Goal: Feedback & Contribution: Leave review/rating

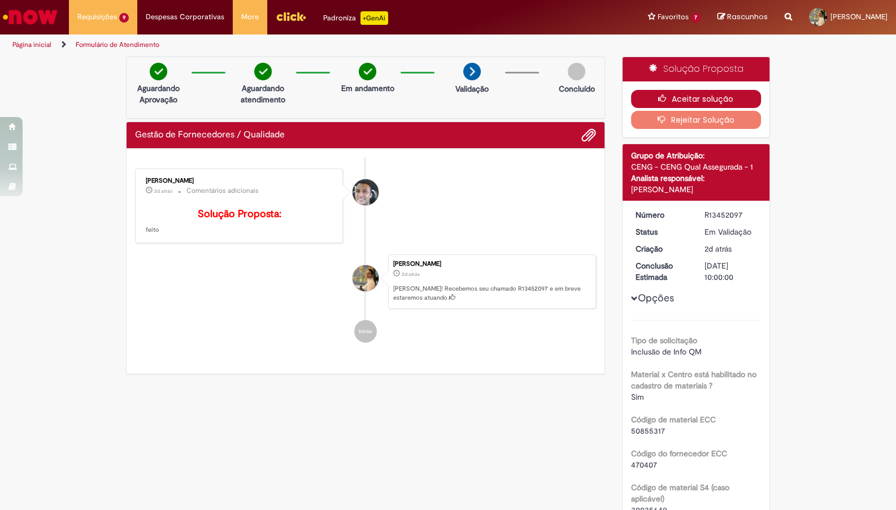
click at [682, 98] on button "Aceitar solução" at bounding box center [696, 99] width 131 height 18
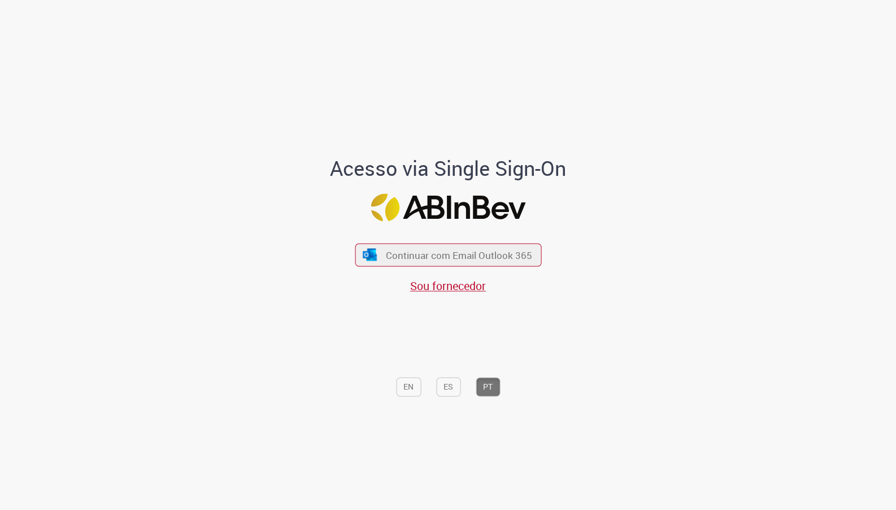
click at [477, 267] on div "Continuar com Email Outlook 365 Sou fornecedor" at bounding box center [448, 262] width 187 height 63
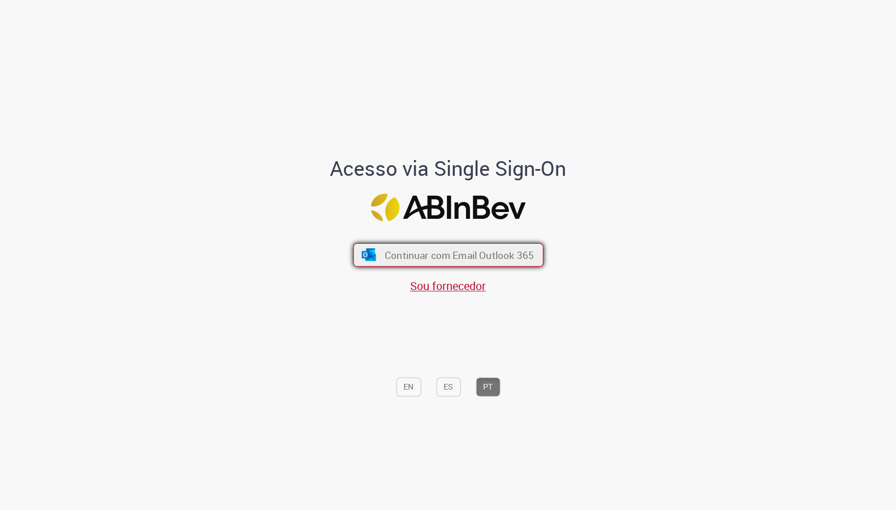
click at [443, 261] on span "Continuar com Email Outlook 365" at bounding box center [458, 254] width 149 height 13
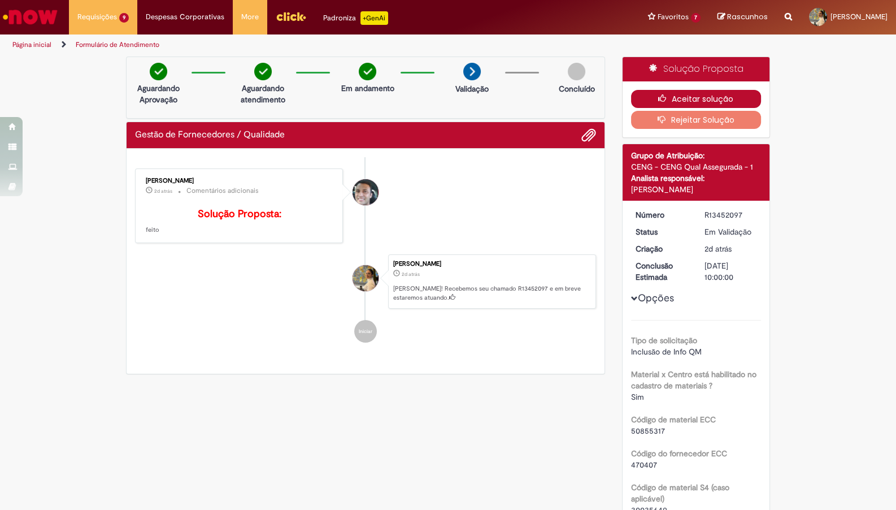
click at [679, 102] on button "Aceitar solução" at bounding box center [696, 99] width 131 height 18
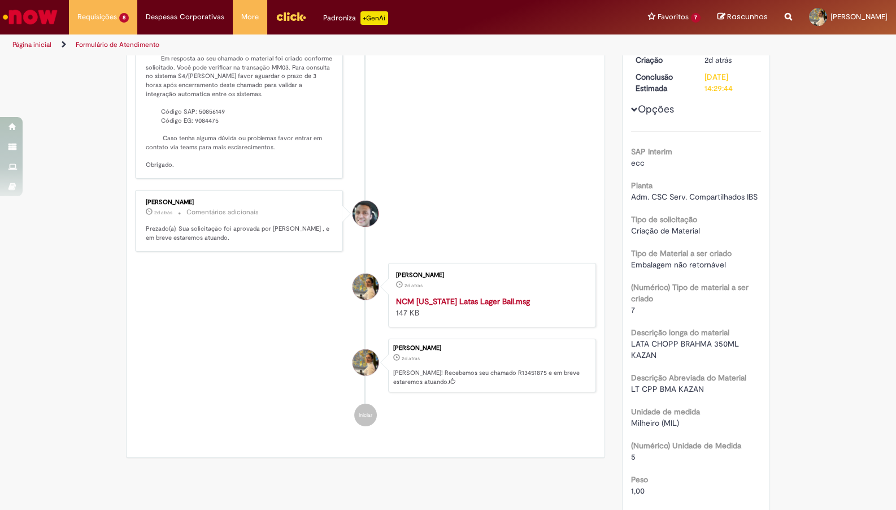
scroll to position [251, 0]
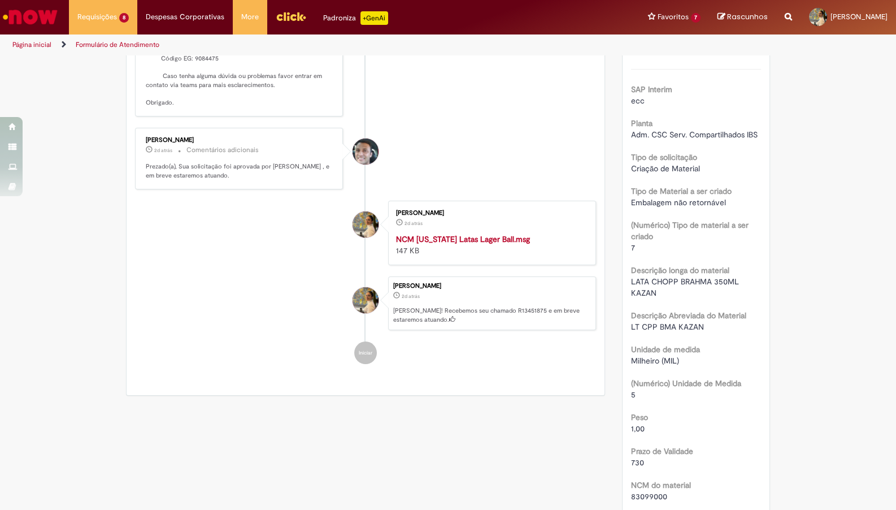
click at [653, 278] on span "LATA CHOPP BRAHMA 350ML KAZAN" at bounding box center [686, 286] width 110 height 21
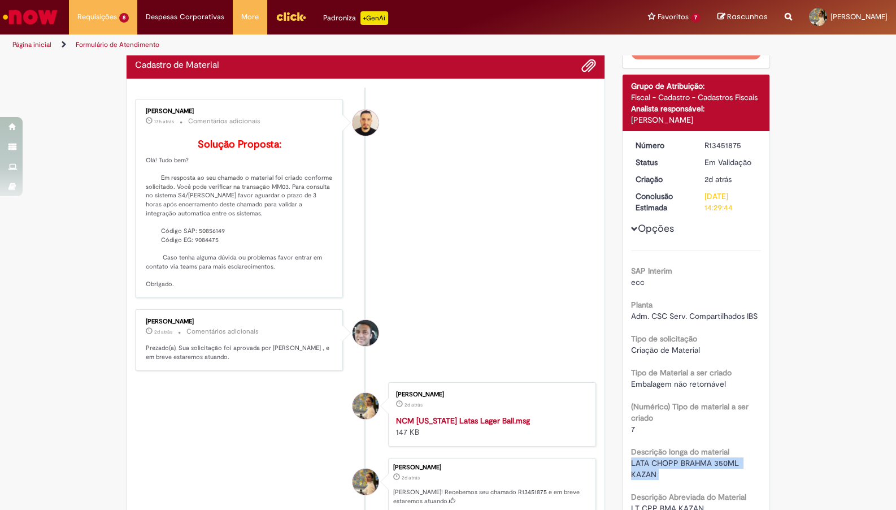
scroll to position [64, 0]
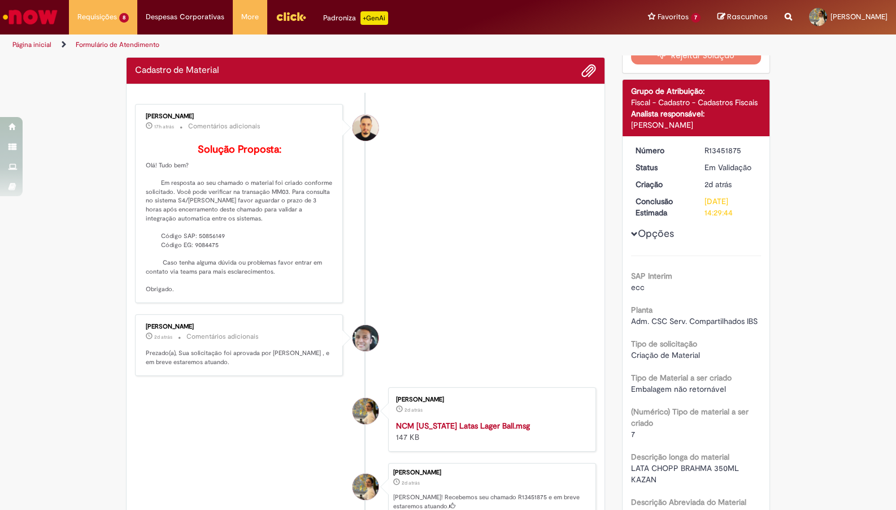
click at [215, 255] on p "Solução Proposta: Olá! Tudo bem? Em resposta ao seu chamado o material foi cria…" at bounding box center [240, 219] width 188 height 150
copy p "50856149"
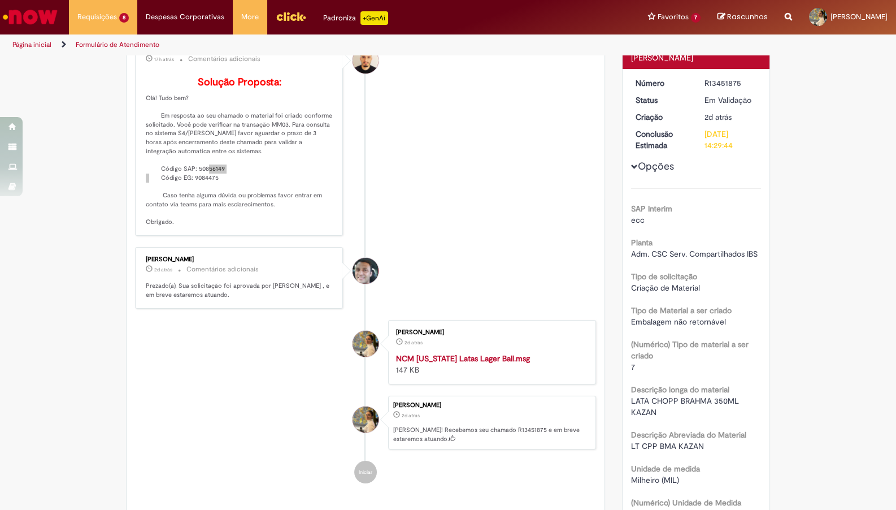
scroll to position [251, 0]
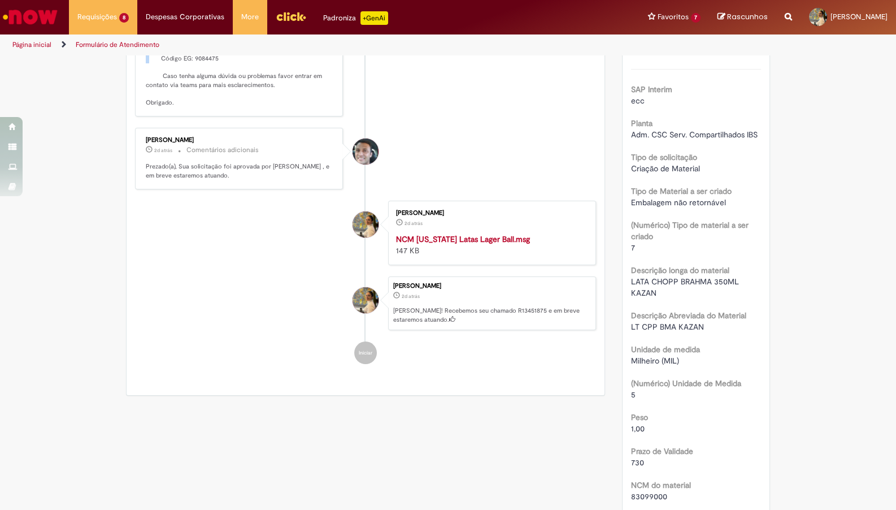
copy p "50856149"
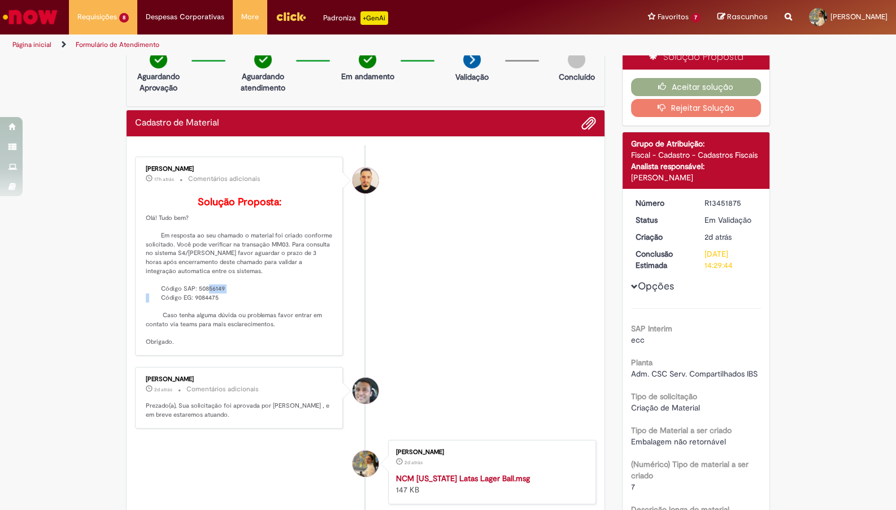
scroll to position [0, 0]
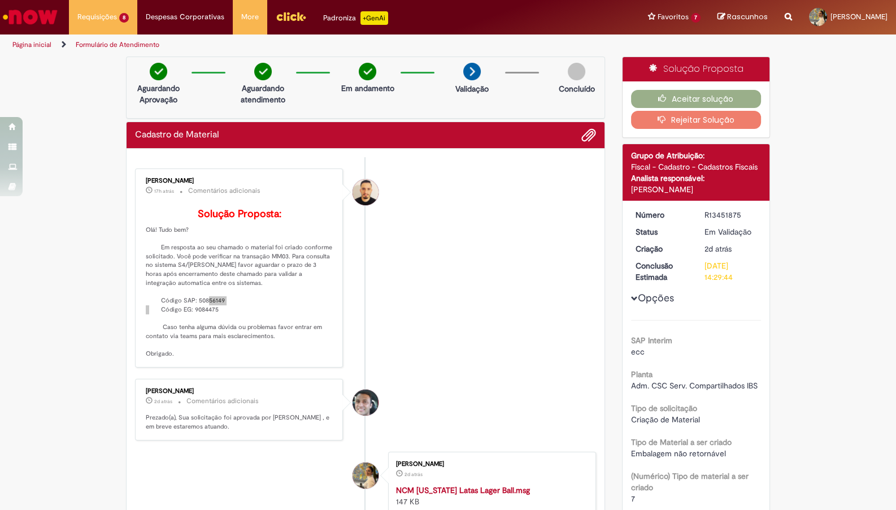
copy p "50856149"
click at [207, 322] on p "Solução Proposta: Olá! Tudo bem? Em resposta ao seu chamado o material foi cria…" at bounding box center [240, 284] width 188 height 150
click at [207, 305] on p "Solução Proposta: Olá! Tudo bem? Em resposta ao seu chamado o material foi cria…" at bounding box center [240, 284] width 188 height 150
click at [209, 317] on p "Solução Proposta: Olá! Tudo bem? Em resposta ao seu chamado o material foi cria…" at bounding box center [240, 284] width 188 height 150
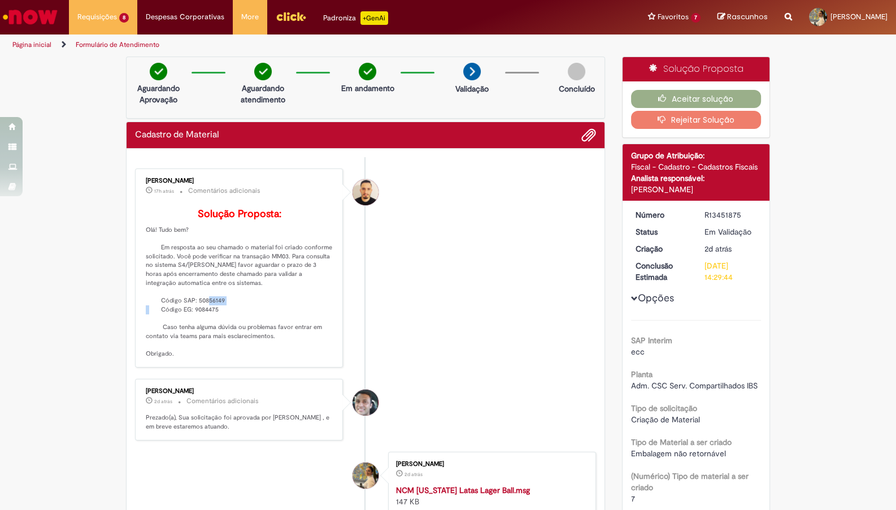
click at [209, 317] on p "Solução Proposta: Olá! Tudo bem? Em resposta ao seu chamado o material foi cria…" at bounding box center [240, 284] width 188 height 150
copy p "50856149"
click at [677, 96] on button "Aceitar solução" at bounding box center [696, 99] width 131 height 18
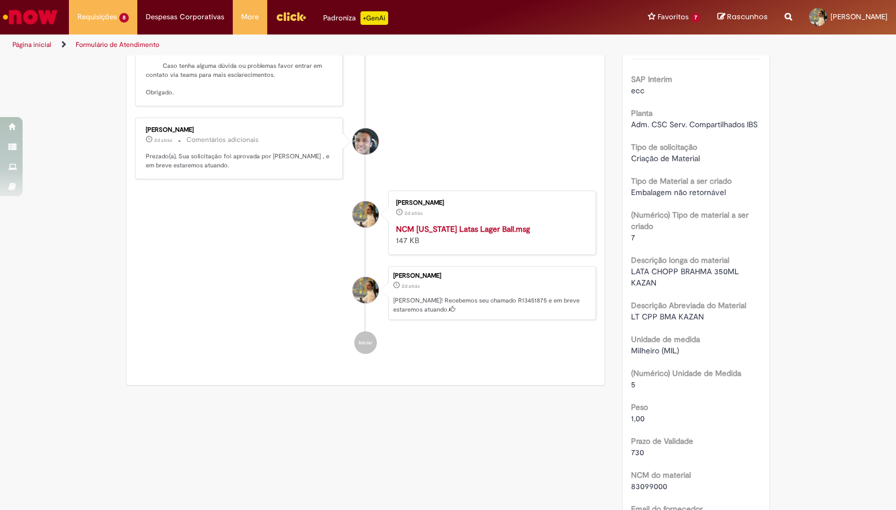
scroll to position [311, 0]
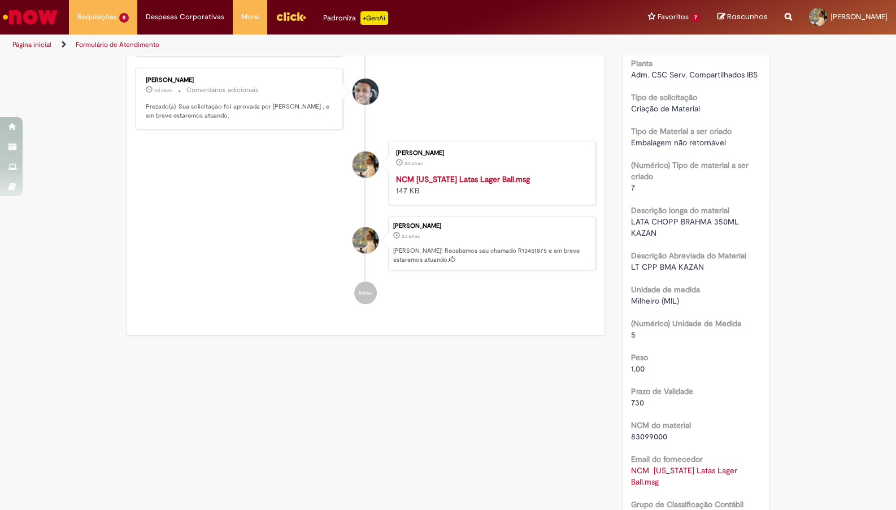
click at [650, 216] on span "LATA CHOPP BRAHMA 350ML KAZAN" at bounding box center [686, 226] width 110 height 21
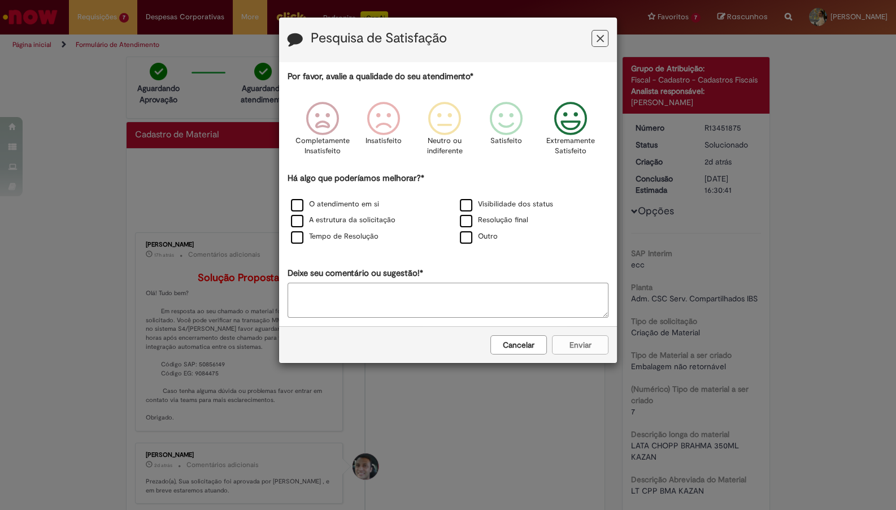
click at [544, 137] on div "Extremamente Satisfeito" at bounding box center [571, 131] width 64 height 77
click at [322, 202] on label "O atendimento em si" at bounding box center [335, 204] width 88 height 11
click at [569, 335] on div "Cancelar Enviar" at bounding box center [448, 344] width 338 height 37
click at [582, 350] on button "Enviar" at bounding box center [580, 344] width 57 height 19
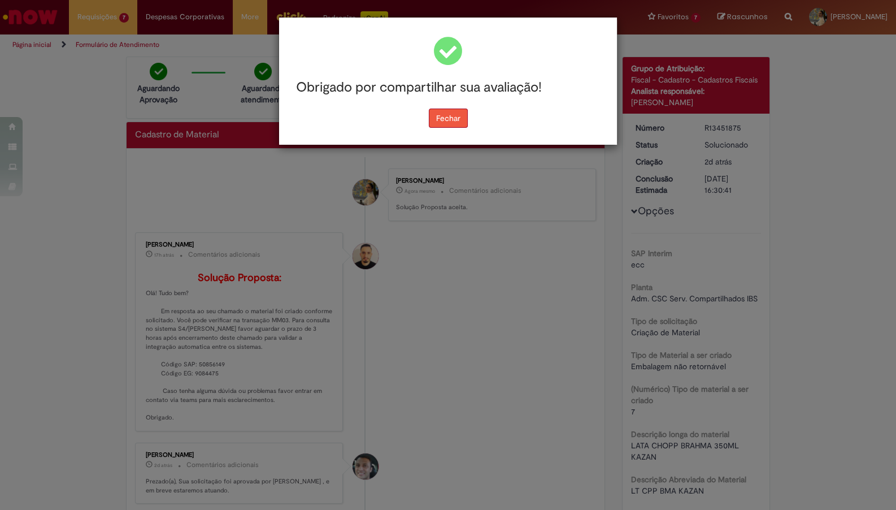
click at [454, 118] on button "Fechar" at bounding box center [448, 118] width 39 height 19
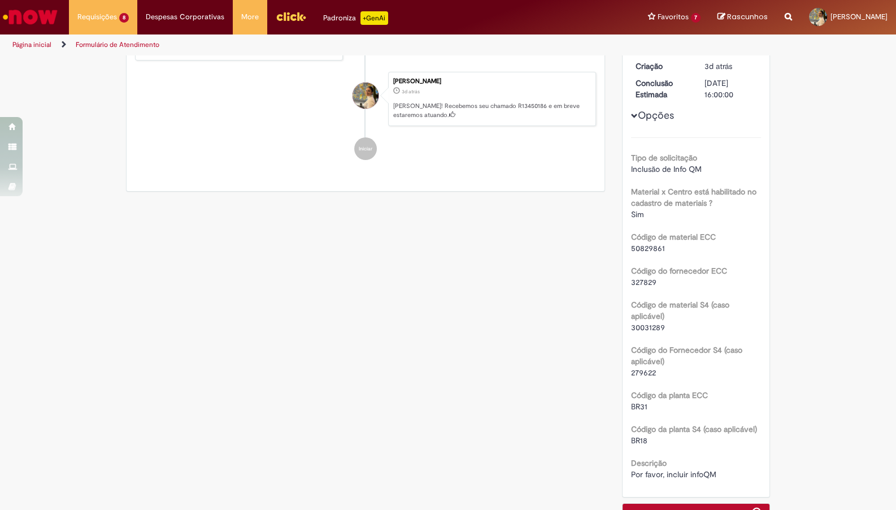
scroll to position [249, 0]
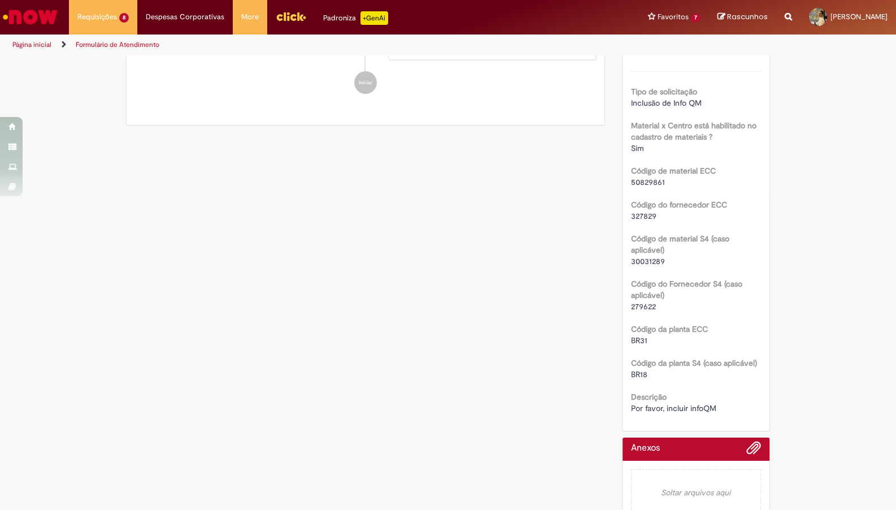
click at [691, 408] on span "Por favor, incluir infoQM" at bounding box center [673, 408] width 85 height 10
click at [689, 409] on span "Por favor, incluir infoQM" at bounding box center [673, 408] width 85 height 10
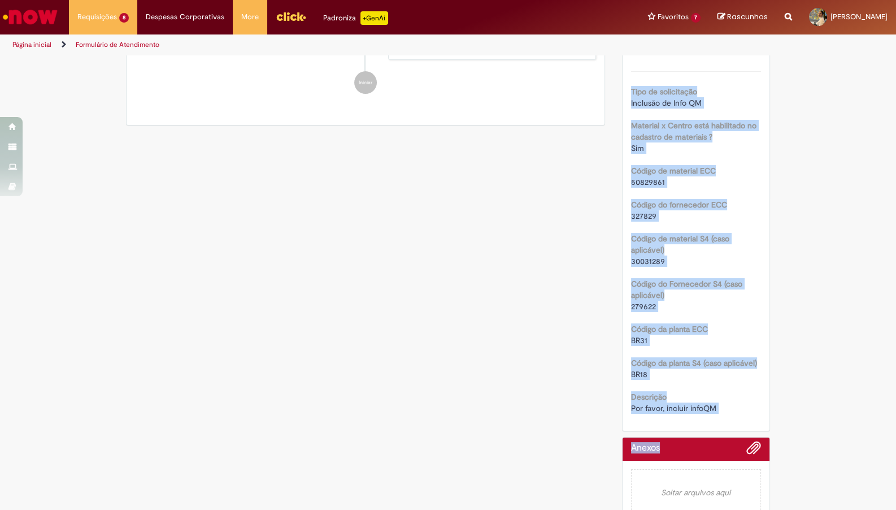
drag, startPoint x: 678, startPoint y: 306, endPoint x: 609, endPoint y: 294, distance: 70.5
click at [609, 294] on div "Verificar Código de Barras Aguardando Aprovação Aguardando atendimento Em andam…" at bounding box center [448, 169] width 661 height 722
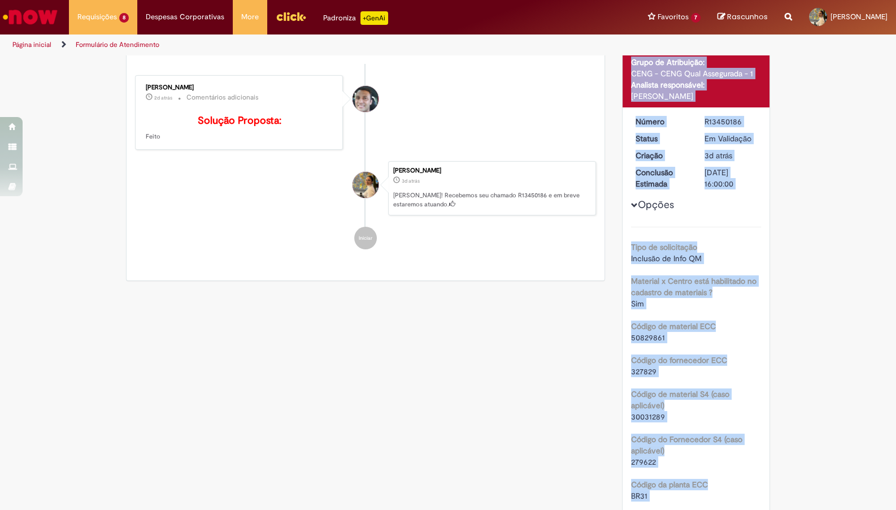
scroll to position [62, 0]
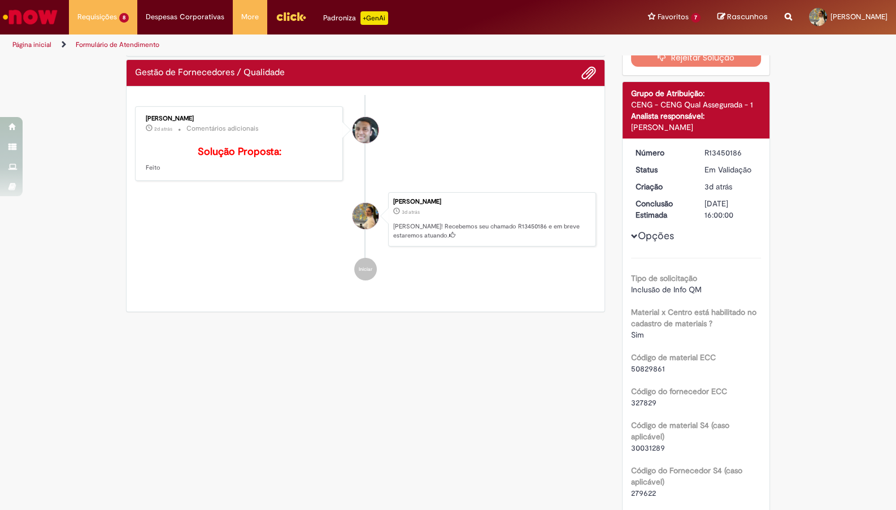
click at [678, 284] on span "Inclusão de Info QM" at bounding box center [666, 289] width 71 height 10
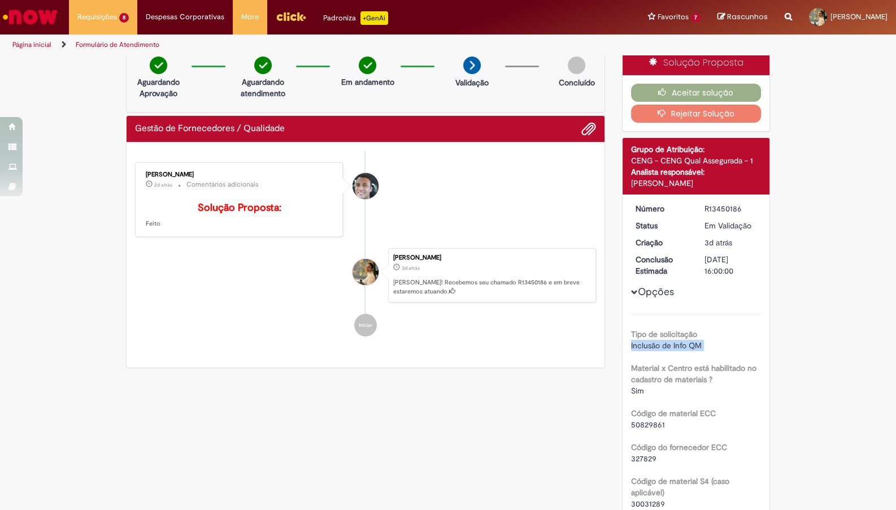
scroll to position [0, 0]
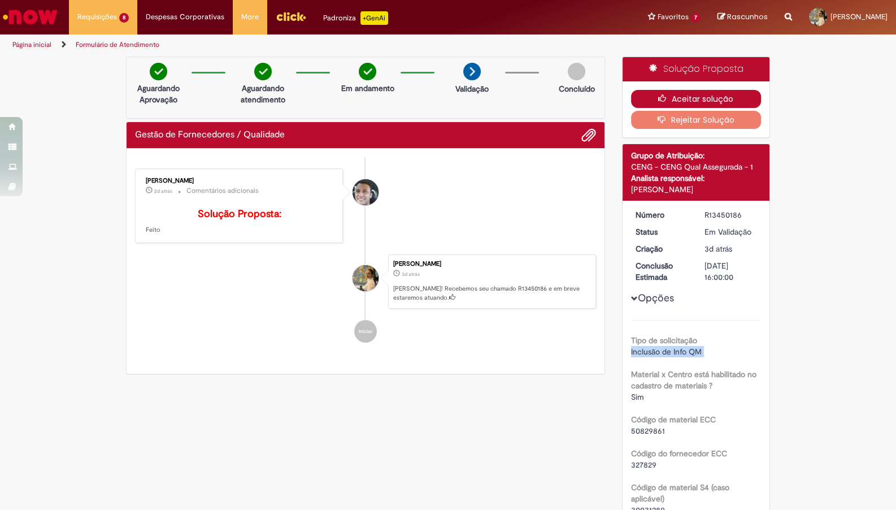
click at [699, 93] on button "Aceitar solução" at bounding box center [696, 99] width 131 height 18
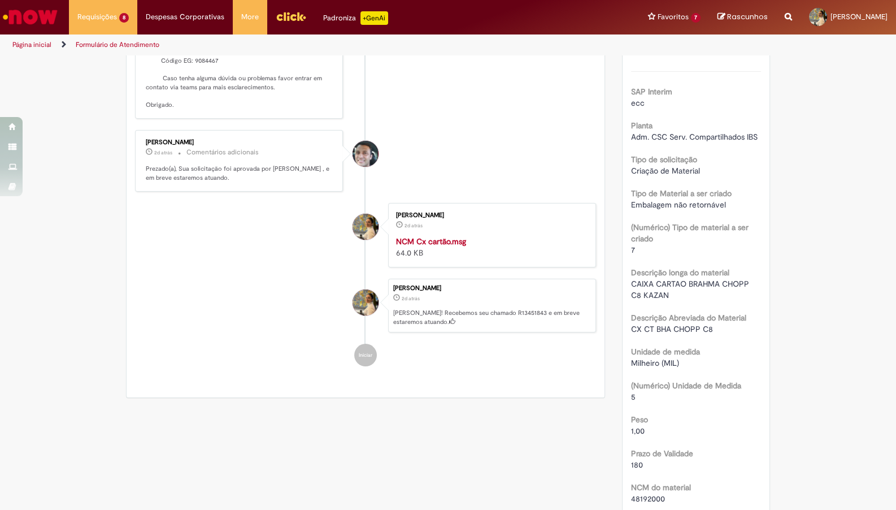
scroll to position [187, 0]
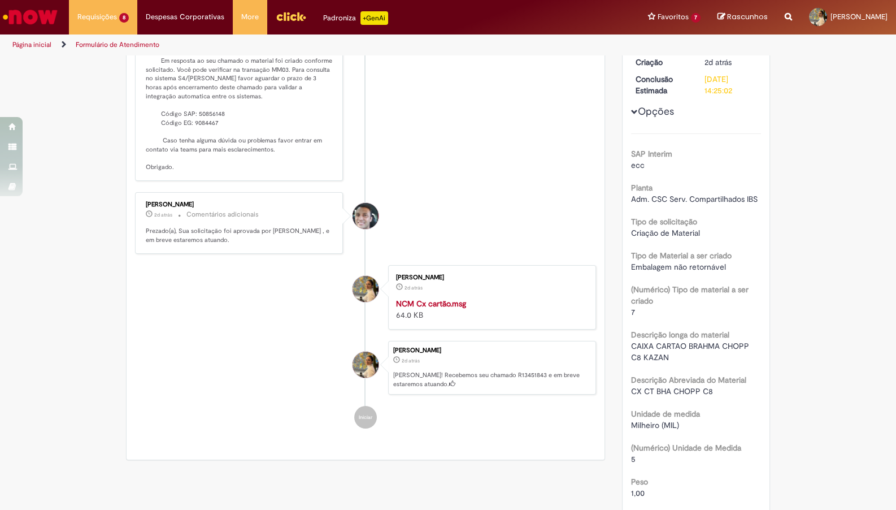
click at [654, 341] on span "CAIXA CARTAO BRAHMA CHOPP C8 KAZAN" at bounding box center [691, 351] width 120 height 21
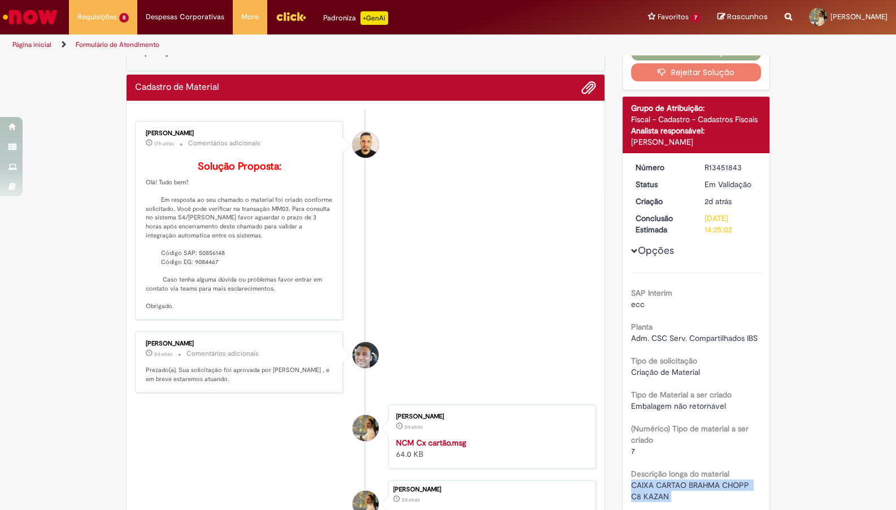
scroll to position [0, 0]
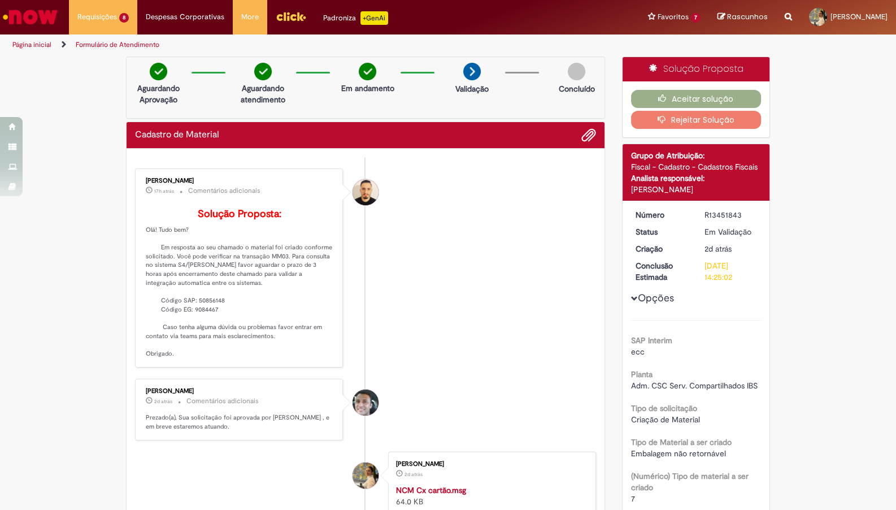
click at [724, 216] on div "R13451843" at bounding box center [731, 214] width 53 height 11
click at [730, 96] on button "Aceitar solução" at bounding box center [696, 99] width 131 height 18
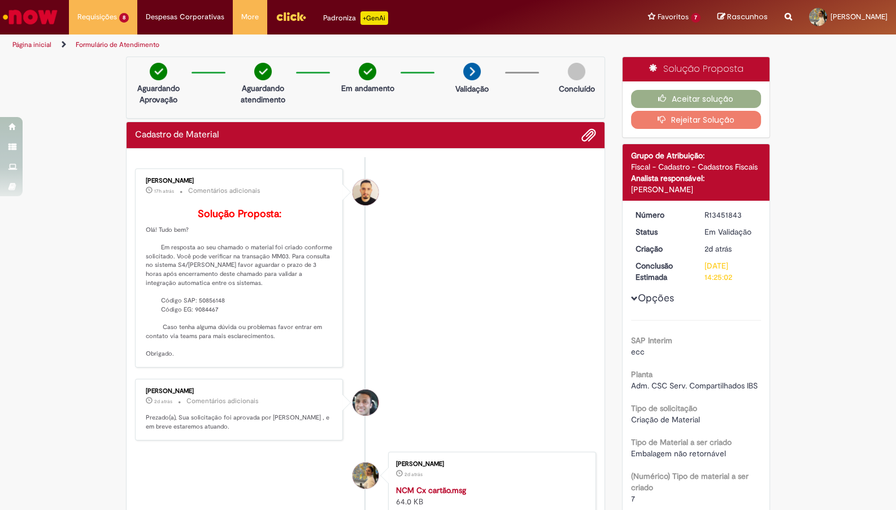
click at [718, 215] on div "R13451843" at bounding box center [731, 214] width 53 height 11
copy div "R13451843"
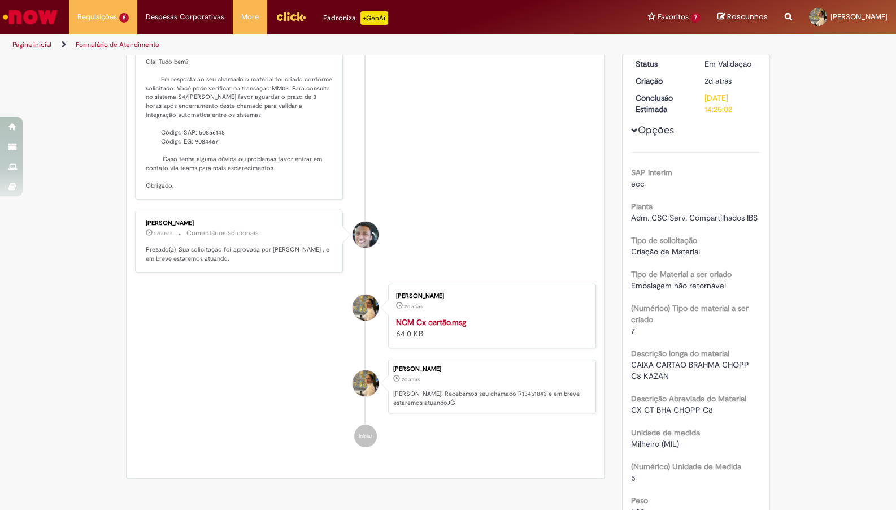
scroll to position [187, 0]
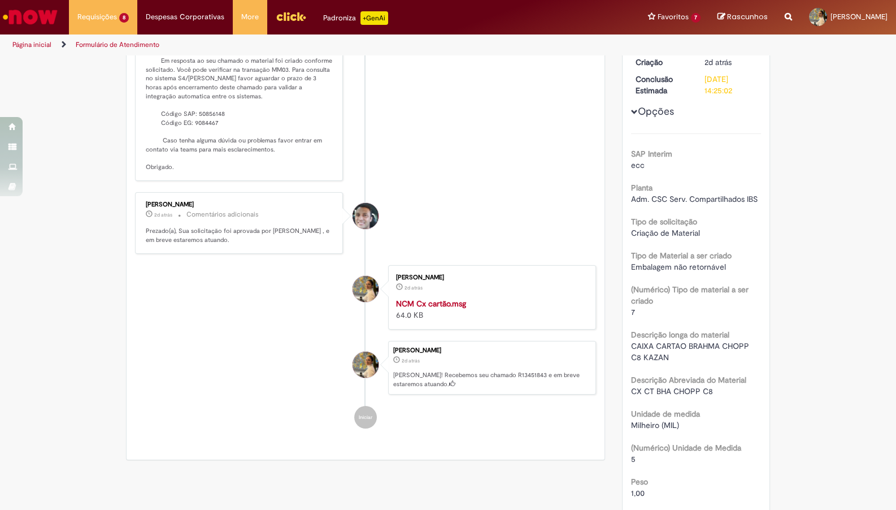
click at [674, 341] on span "CAIXA CARTAO BRAHMA CHOPP C8 KAZAN" at bounding box center [691, 351] width 120 height 21
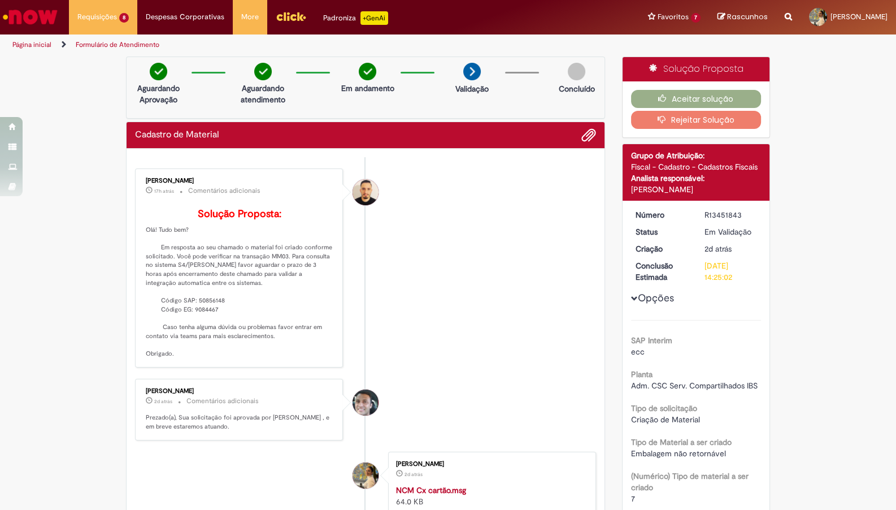
click at [205, 320] on p "Solução Proposta: Olá! Tudo bem? Em resposta ao seu chamado o material foi cria…" at bounding box center [240, 284] width 188 height 150
copy p "50856148"
drag, startPoint x: 731, startPoint y: 205, endPoint x: 730, endPoint y: 213, distance: 7.4
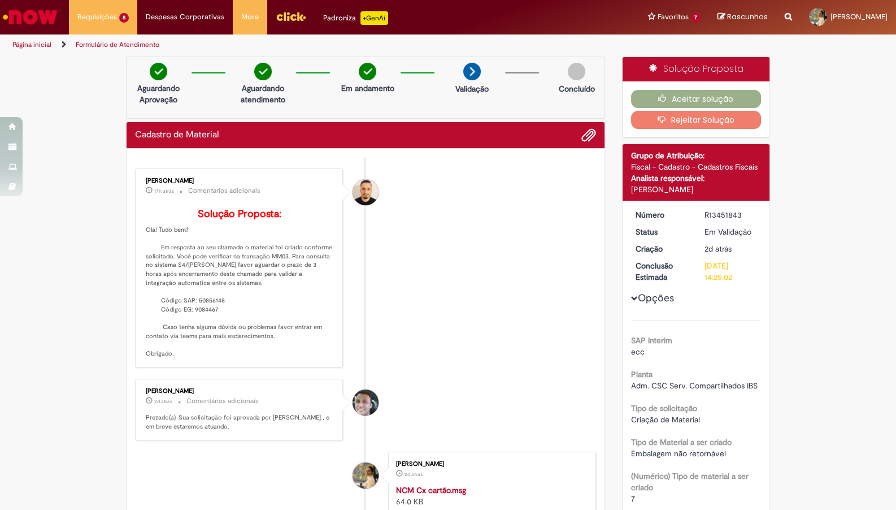
click at [730, 214] on div "R13451843" at bounding box center [731, 214] width 53 height 11
copy div "R13451843"
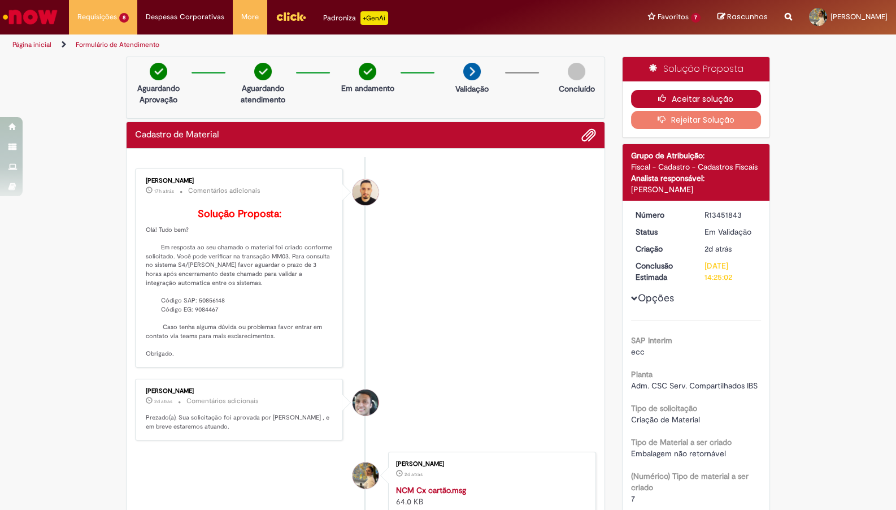
click at [668, 97] on icon "button" at bounding box center [665, 98] width 14 height 8
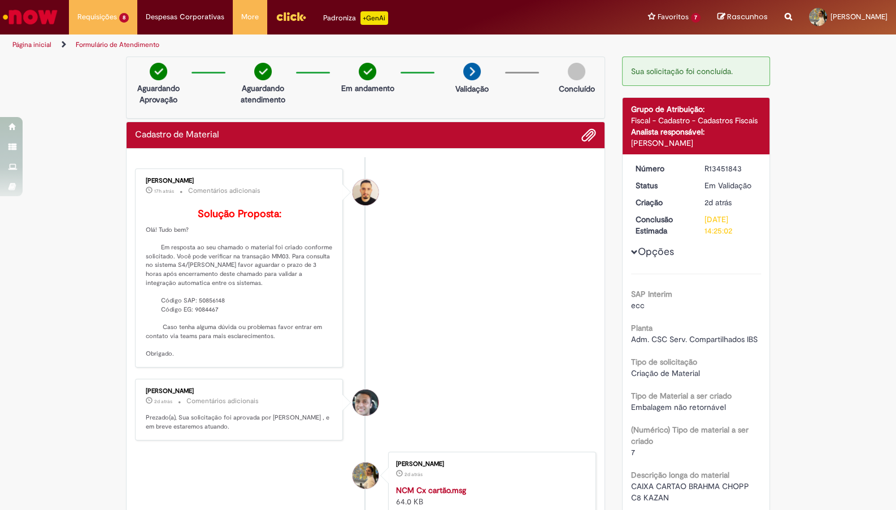
click at [373, 292] on div "Histórico de tíquete" at bounding box center [366, 292] width 28 height 231
drag, startPoint x: 535, startPoint y: 321, endPoint x: 514, endPoint y: 337, distance: 26.7
click at [538, 326] on li "Arnaldo Jose Vieira De Melo 17h atrás 17 horas atrás Comentários adicionais Sol…" at bounding box center [365, 267] width 461 height 199
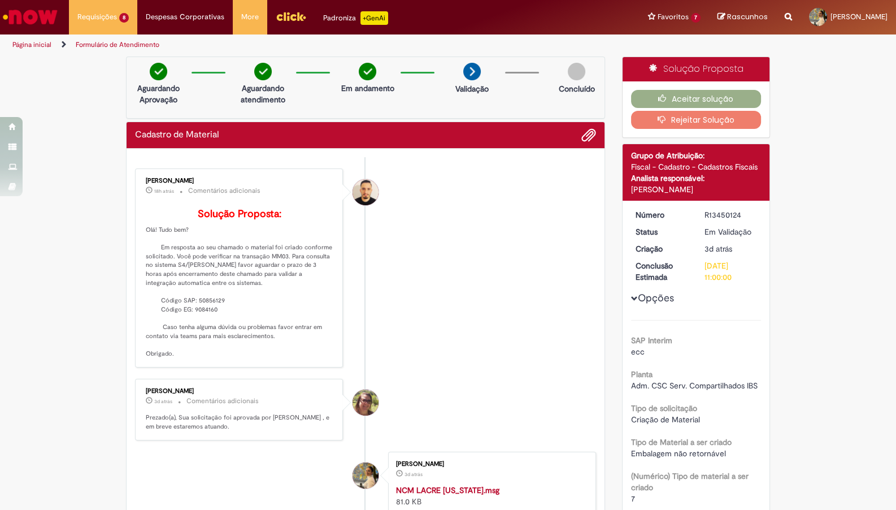
click at [209, 316] on p "Solução Proposta: Olá! Tudo bem? Em resposta ao seu chamado o material foi cria…" at bounding box center [240, 284] width 188 height 150
copy p "50856129"
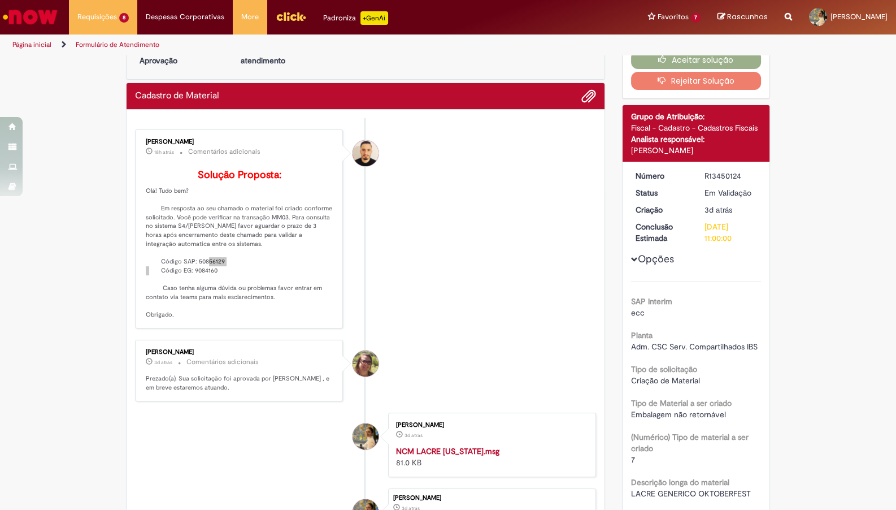
scroll to position [62, 0]
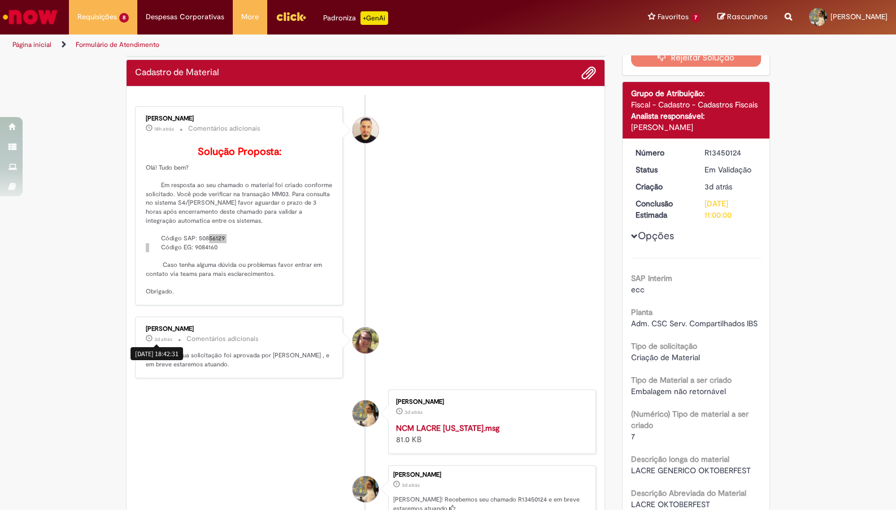
copy p "50856129"
click at [262, 224] on p "Solução Proposta: Olá! Tudo bem? Em resposta ao seu chamado o material foi cria…" at bounding box center [240, 221] width 188 height 150
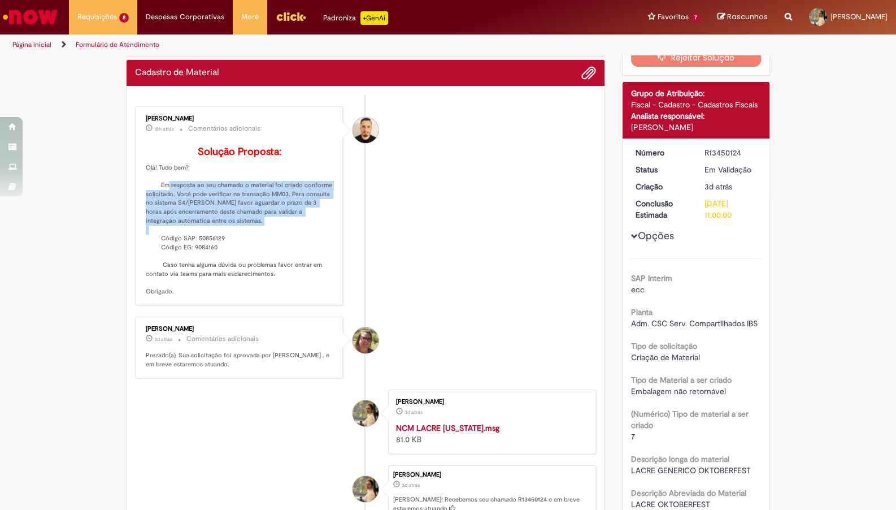
click at [262, 224] on p "Solução Proposta: Olá! Tudo bem? Em resposta ao seu chamado o material foi cria…" at bounding box center [240, 221] width 188 height 150
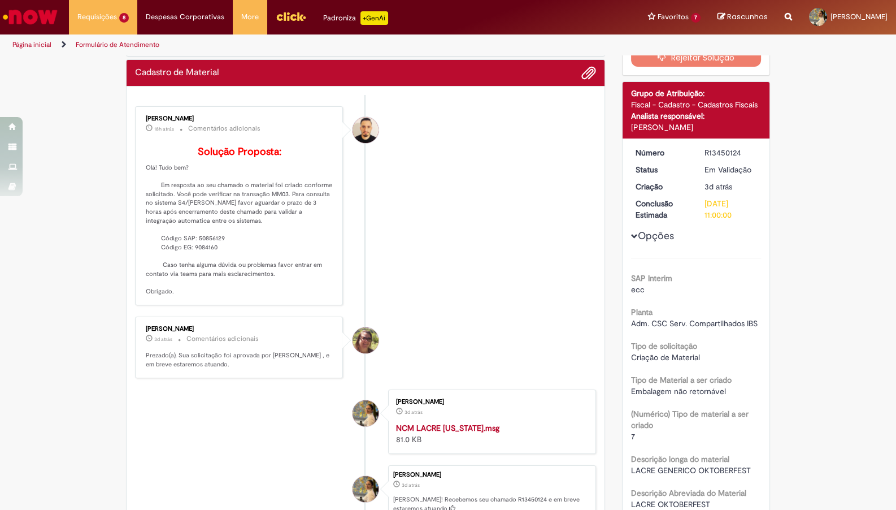
click at [730, 454] on b "Descrição longa do material" at bounding box center [680, 459] width 98 height 10
click at [737, 450] on div "Descrição longa do material LACRE GENERICO OKTOBERFEST" at bounding box center [696, 462] width 131 height 25
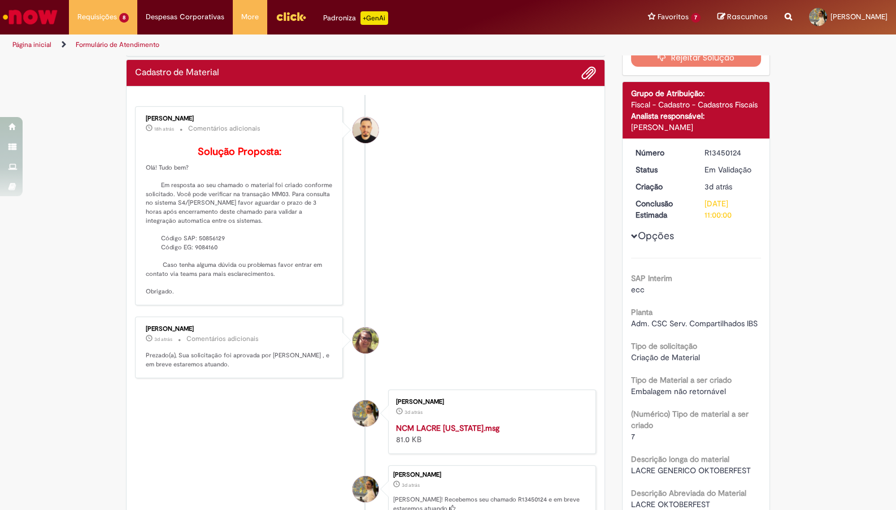
click at [730, 454] on b "Descrição longa do material" at bounding box center [680, 459] width 98 height 10
click at [751, 465] on span "LACRE GENERICO OKTOBERFEST" at bounding box center [691, 470] width 120 height 10
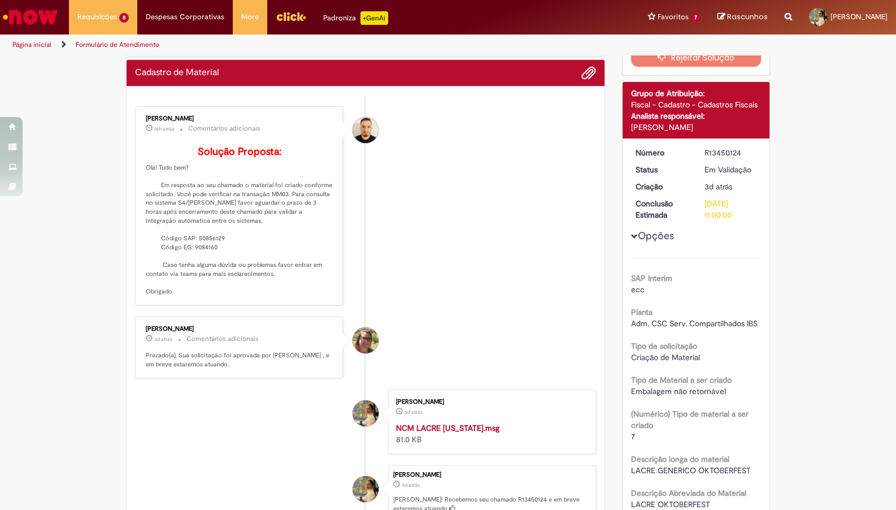
click at [748, 465] on span "LACRE GENERICO OKTOBERFEST" at bounding box center [691, 470] width 120 height 10
copy div "LACRE GENERICO OKTOBERFEST"
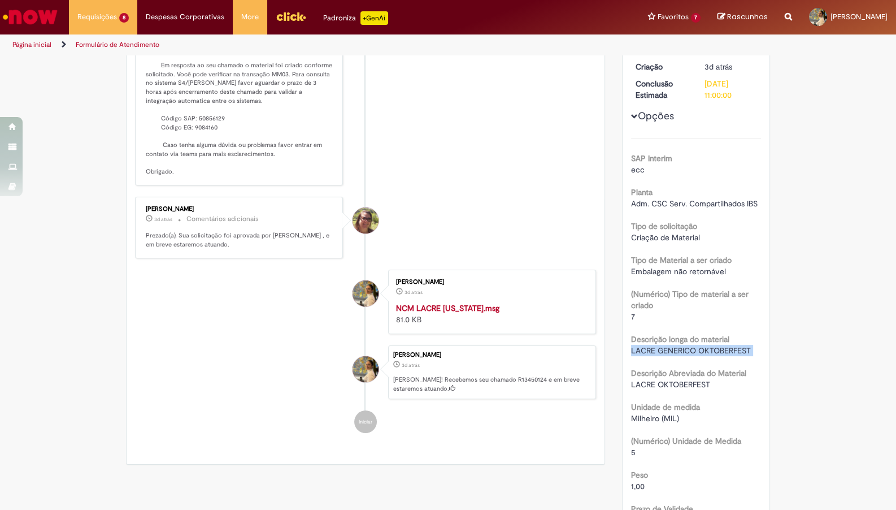
scroll to position [187, 0]
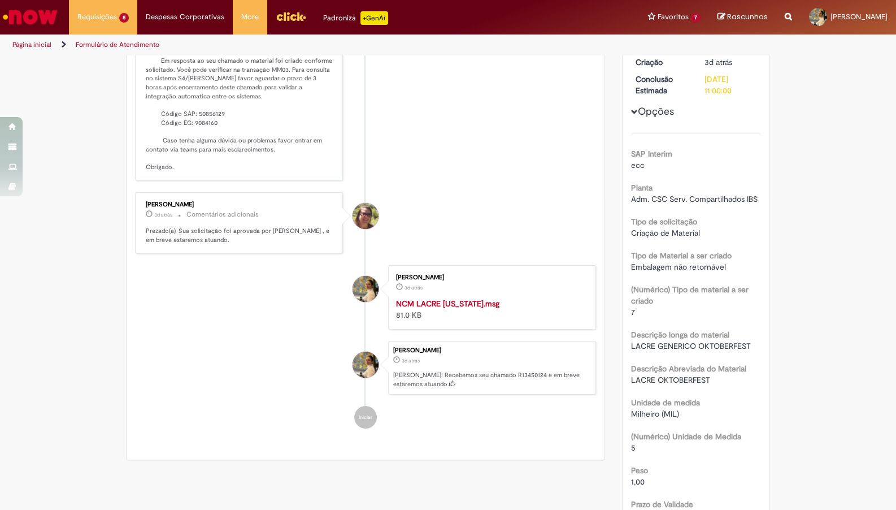
click at [216, 132] on p "Solução Proposta: Olá! Tudo bem? Em resposta ao seu chamado o material foi cria…" at bounding box center [240, 97] width 188 height 150
copy p "50856129"
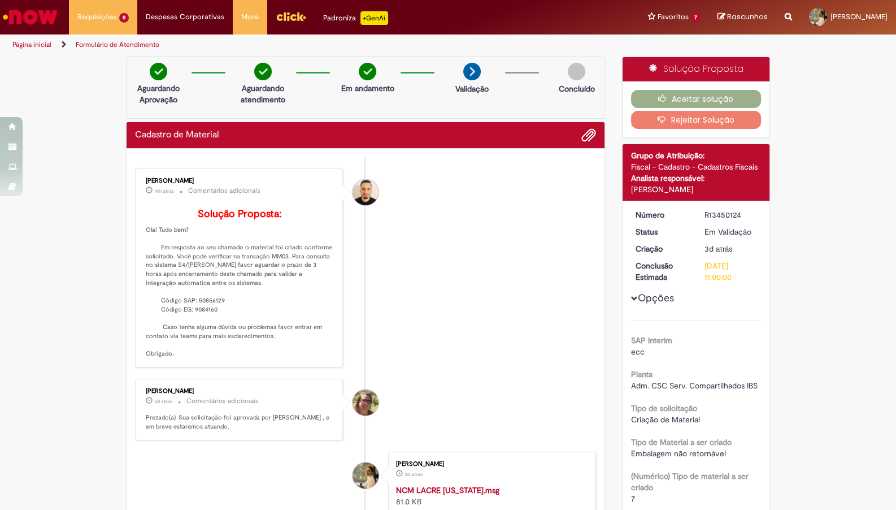
click at [727, 218] on div "R13450124" at bounding box center [731, 214] width 53 height 11
copy div "R13450124"
click at [227, 316] on p "Solução Proposta: Olá! Tudo bem? Em resposta ao seu chamado o material foi cria…" at bounding box center [240, 284] width 188 height 150
click at [219, 316] on p "Solução Proposta: Olá! Tudo bem? Em resposta ao seu chamado o material foi cria…" at bounding box center [240, 284] width 188 height 150
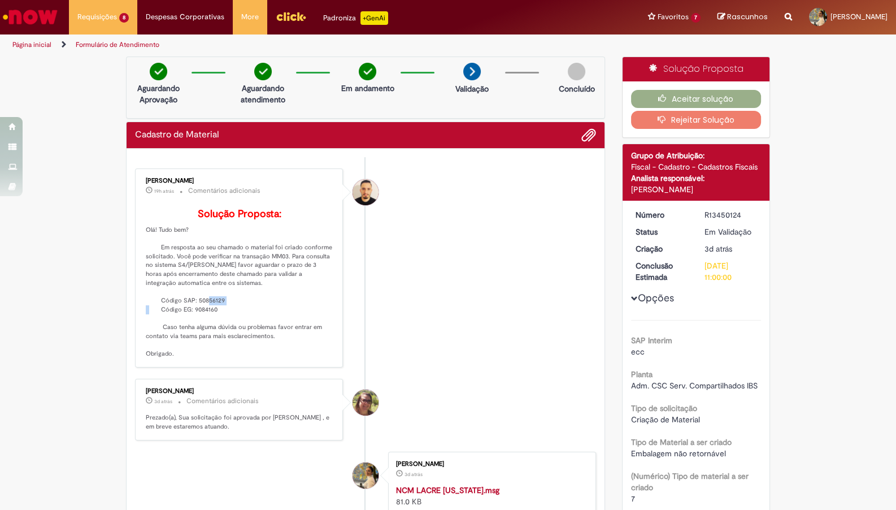
click at [219, 316] on p "Solução Proposta: Olá! Tudo bem? Em resposta ao seu chamado o material foi cria…" at bounding box center [240, 284] width 188 height 150
copy p "50856129"
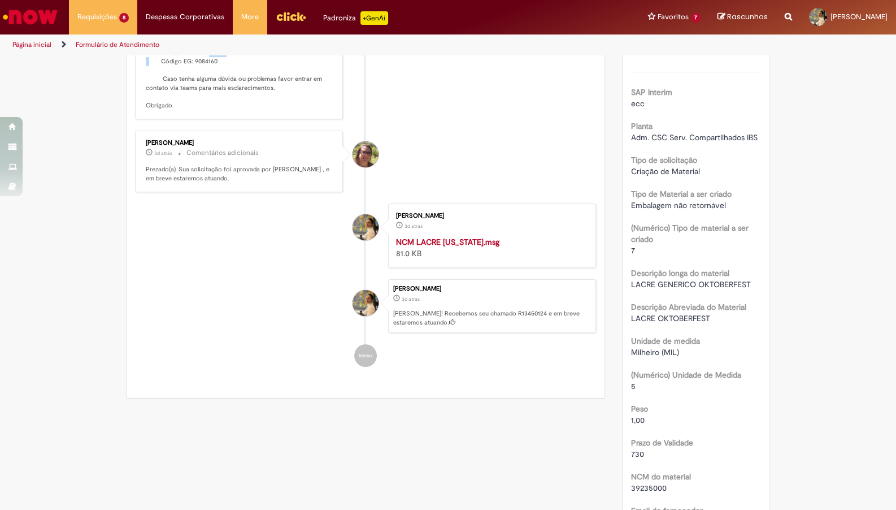
scroll to position [249, 0]
click at [310, 333] on li "Yasmim Ferreira Da Silva 3d atrás 3 dias atrás Ola! Recebemos seu chamado R1345…" at bounding box center [365, 306] width 461 height 54
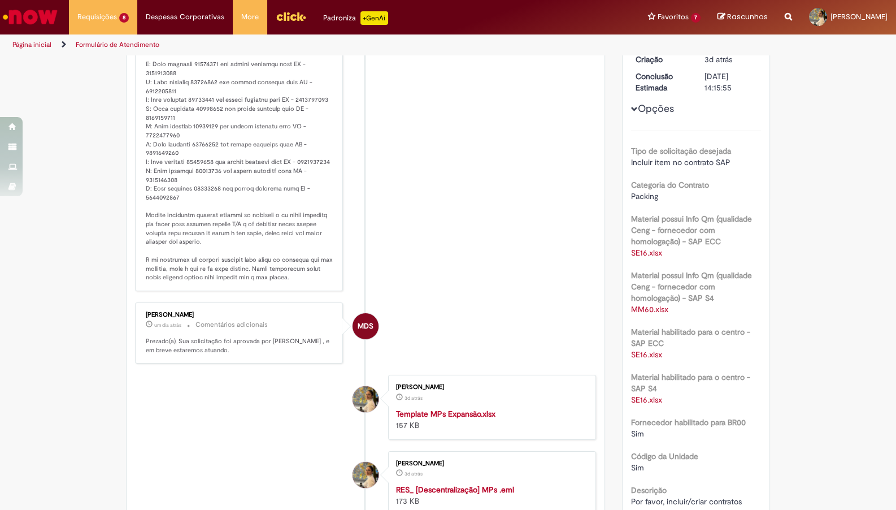
scroll to position [249, 0]
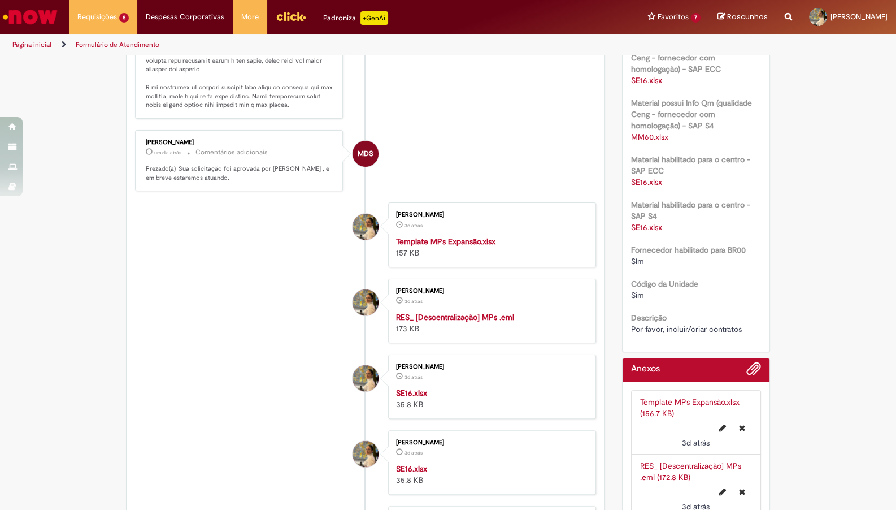
scroll to position [560, 0]
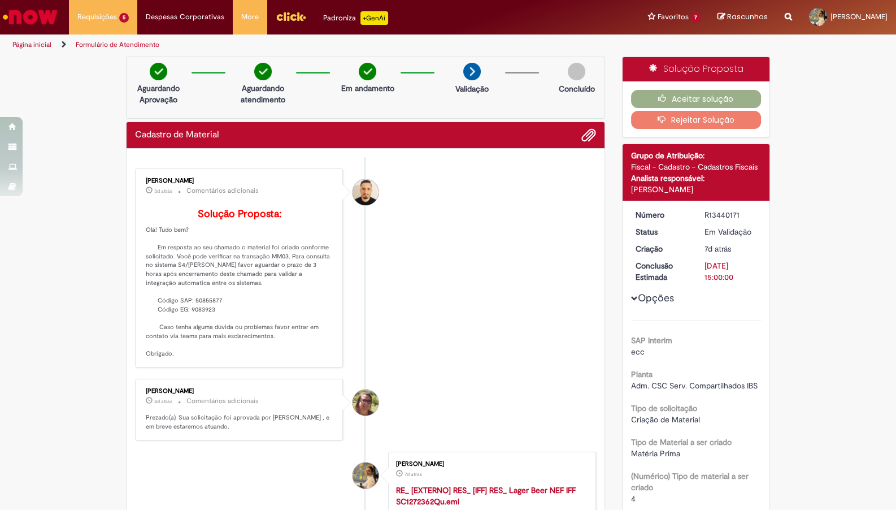
scroll to position [124, 0]
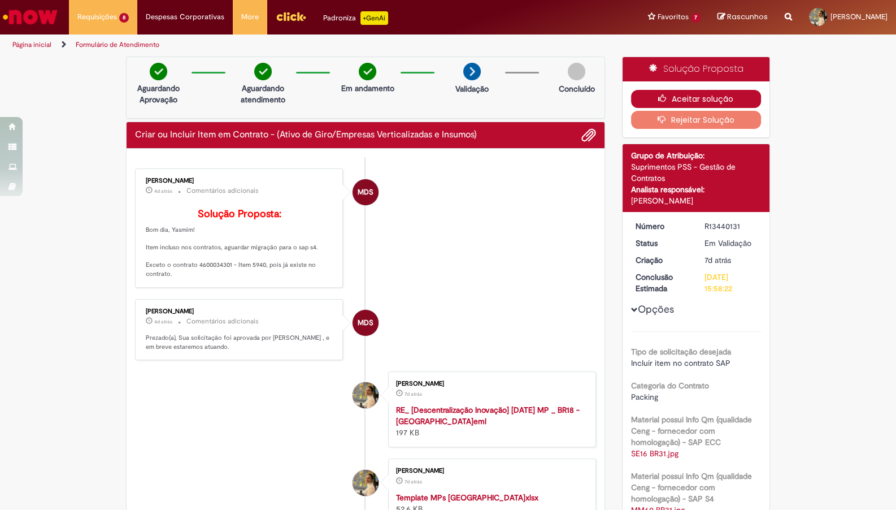
click at [660, 96] on icon "button" at bounding box center [665, 98] width 14 height 8
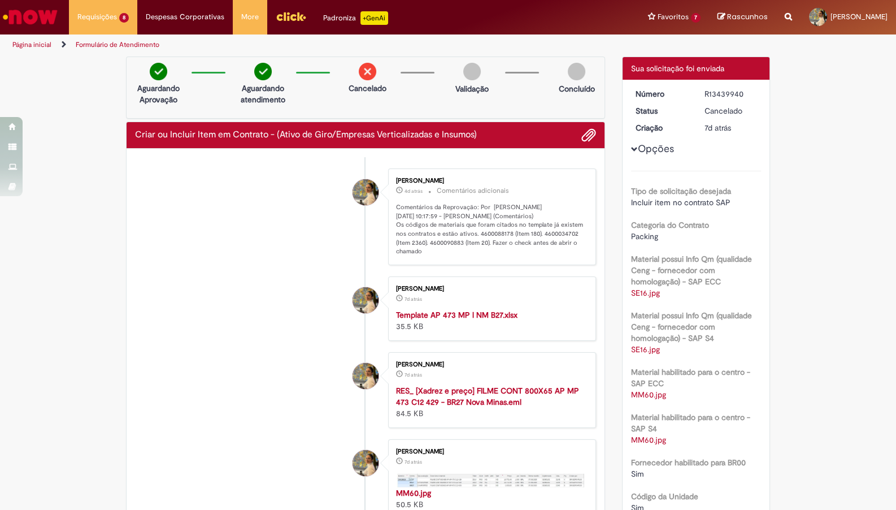
click at [460, 246] on p "Comentários da Reprovação: Por Maria Dos Santos Camargo Rodrigues 25/08/2025 10…" at bounding box center [490, 229] width 188 height 53
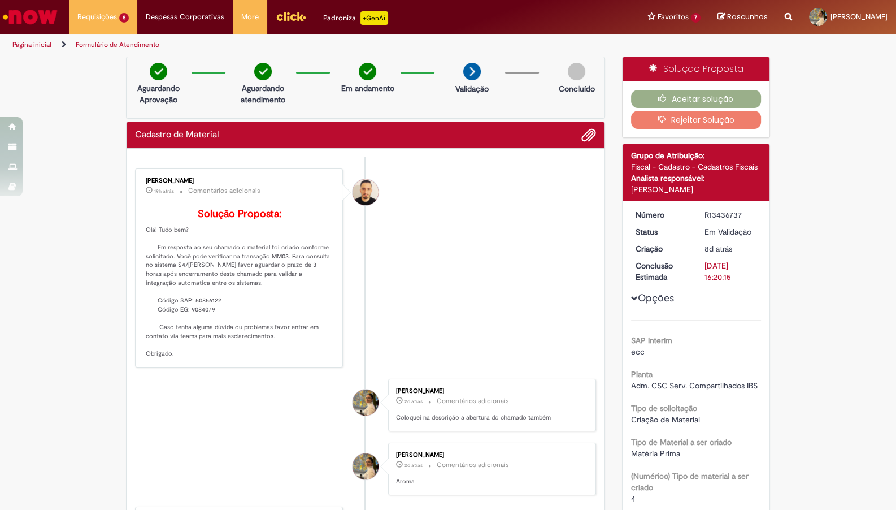
scroll to position [249, 0]
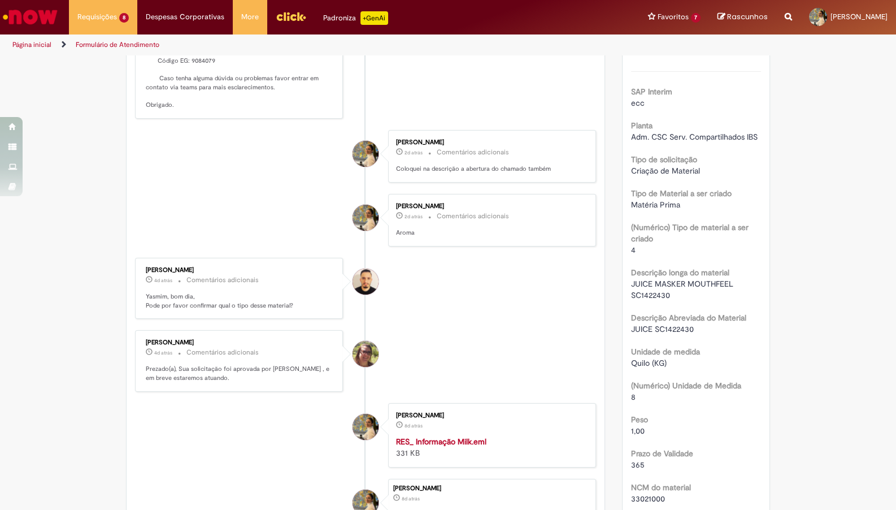
click at [662, 268] on label "Descrição longa do material" at bounding box center [680, 272] width 98 height 11
click at [658, 279] on span "JUICE MASKER MOUTHFEEL SC1422430" at bounding box center [683, 289] width 105 height 21
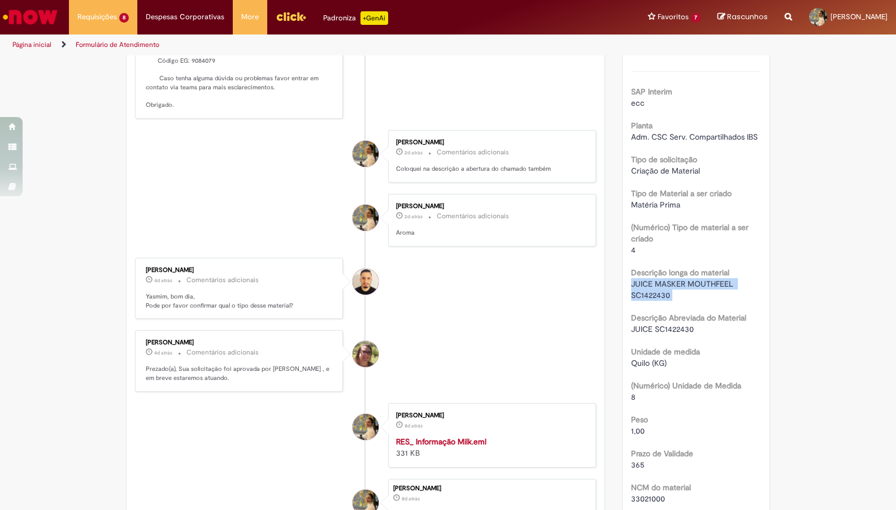
scroll to position [0, 0]
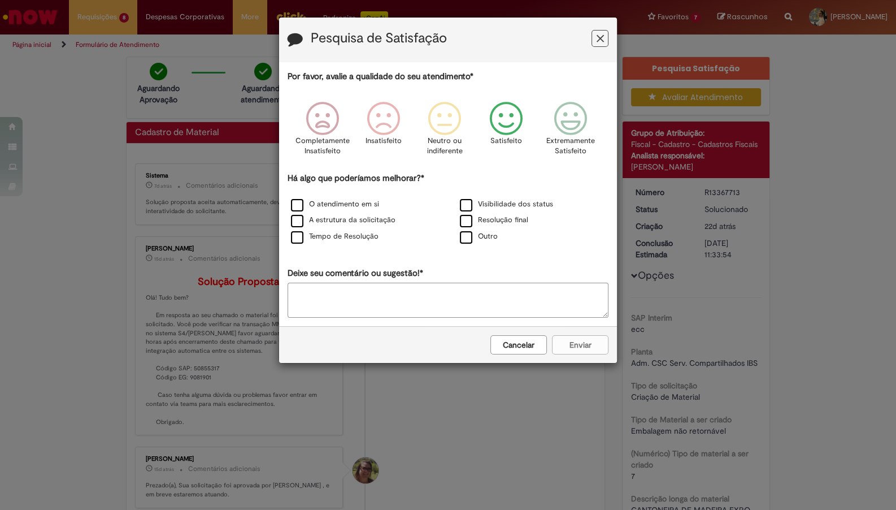
click at [570, 126] on icon "Feedback" at bounding box center [570, 119] width 42 height 34
click at [316, 244] on div "Tempo de Resolução" at bounding box center [363, 237] width 167 height 14
click at [310, 206] on label "O atendimento em si" at bounding box center [335, 204] width 88 height 11
click at [583, 348] on button "Enviar" at bounding box center [580, 344] width 57 height 19
